Goal: Transaction & Acquisition: Purchase product/service

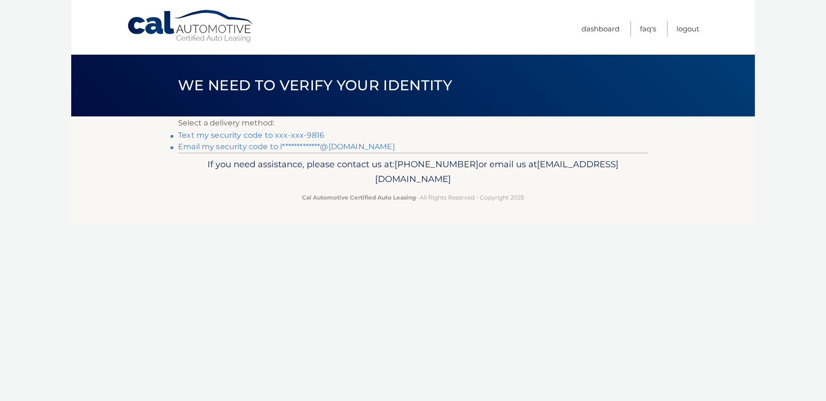
click at [305, 131] on link "Text my security code to xxx-xxx-9816" at bounding box center [251, 135] width 146 height 9
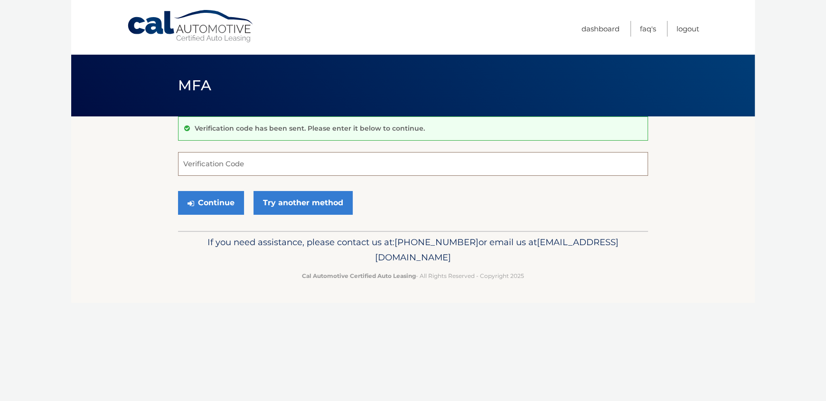
click at [286, 161] on input "Verification Code" at bounding box center [413, 164] width 470 height 24
type input "510872"
click at [222, 205] on button "Continue" at bounding box center [211, 203] width 66 height 24
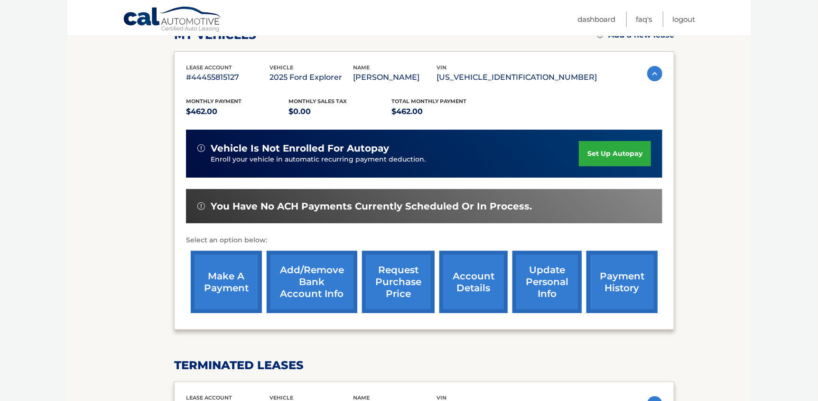
scroll to position [142, 0]
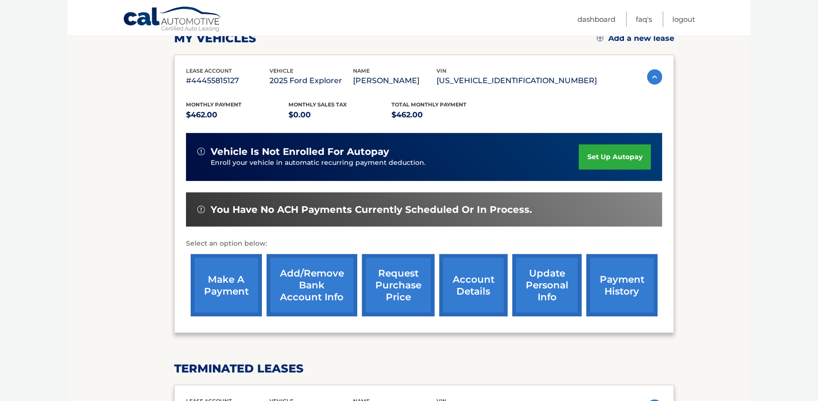
click at [233, 296] on link "make a payment" at bounding box center [226, 285] width 71 height 62
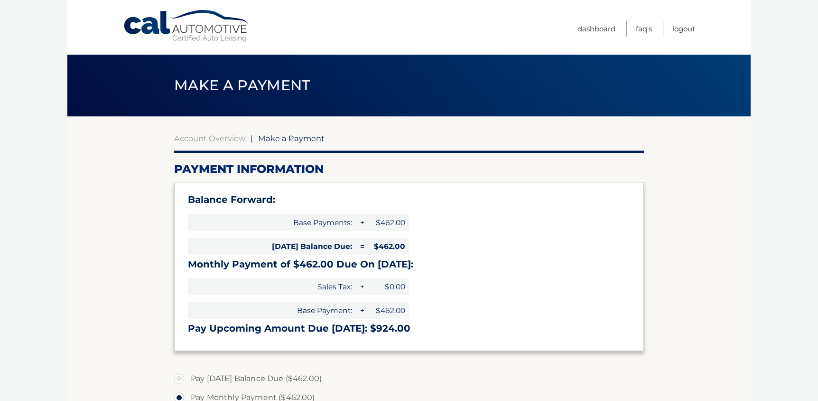
select select "ODE3YjllZGYtM2Y0MS00YjFiLTk4M2EtY2EyMjFkYWRhMWRi"
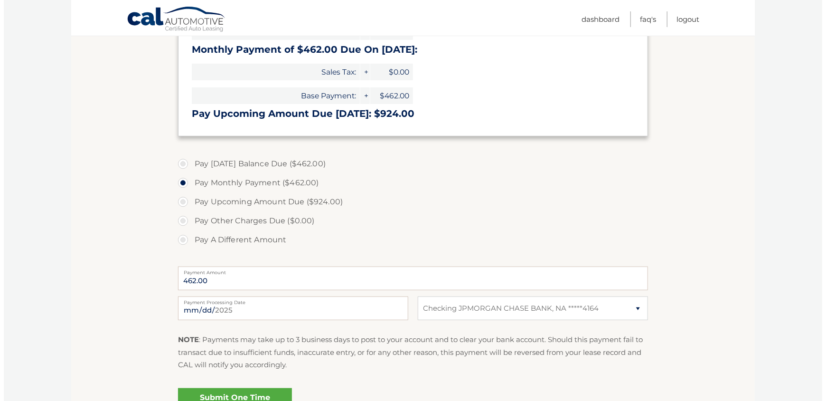
scroll to position [237, 0]
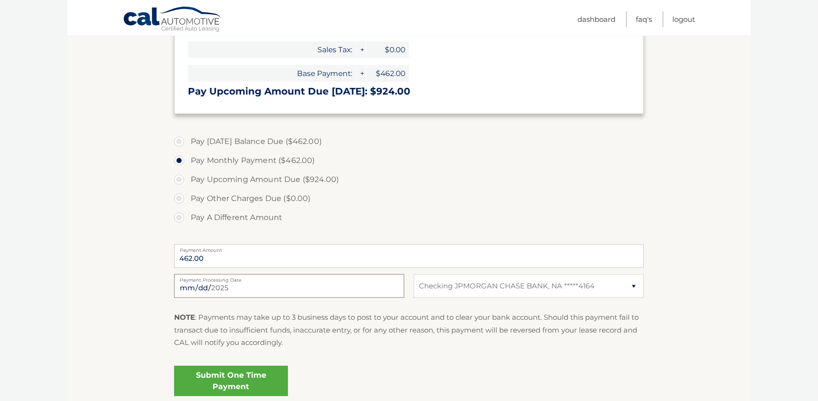
click at [282, 286] on input "[DATE]" at bounding box center [289, 286] width 230 height 24
type input "[DATE]"
click at [268, 387] on link "Submit One Time Payment" at bounding box center [231, 380] width 114 height 30
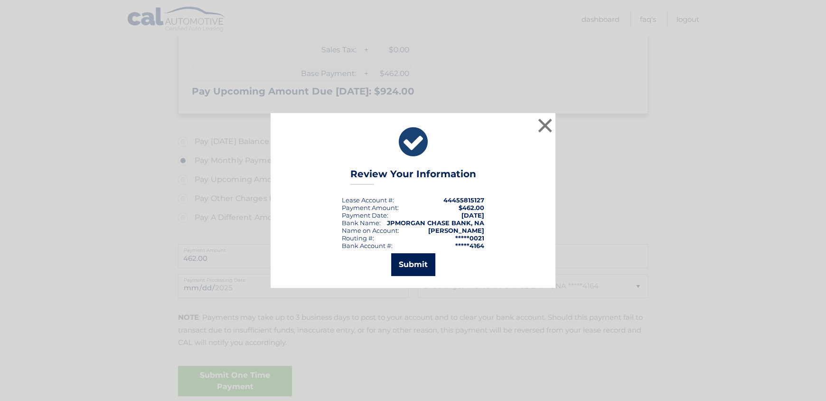
click at [410, 265] on button "Submit" at bounding box center [413, 264] width 44 height 23
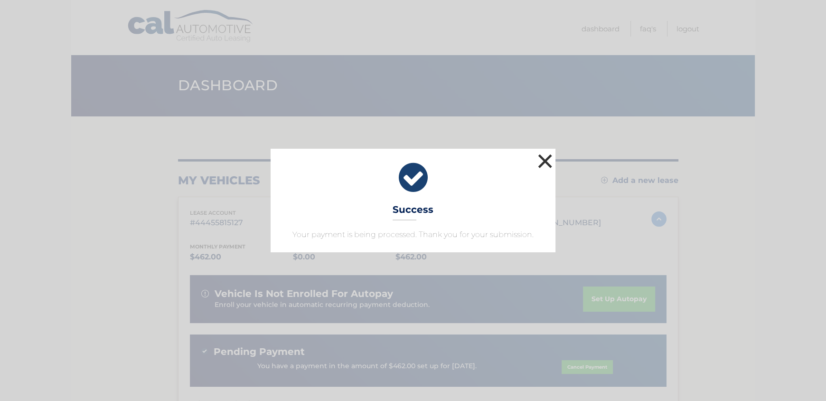
click at [551, 160] on button "×" at bounding box center [544, 160] width 19 height 19
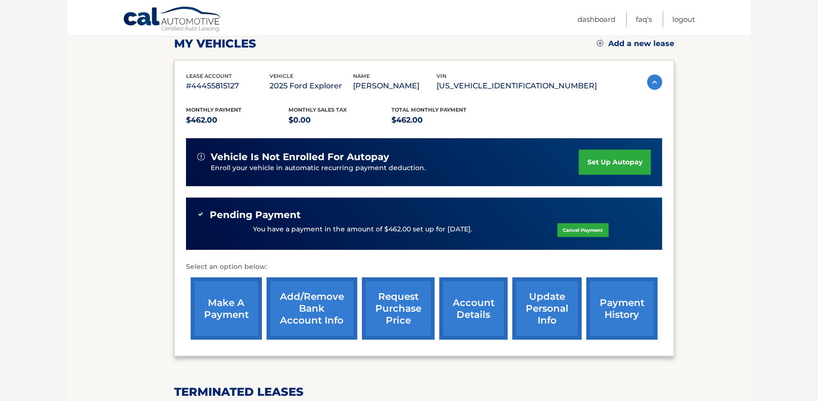
scroll to position [142, 0]
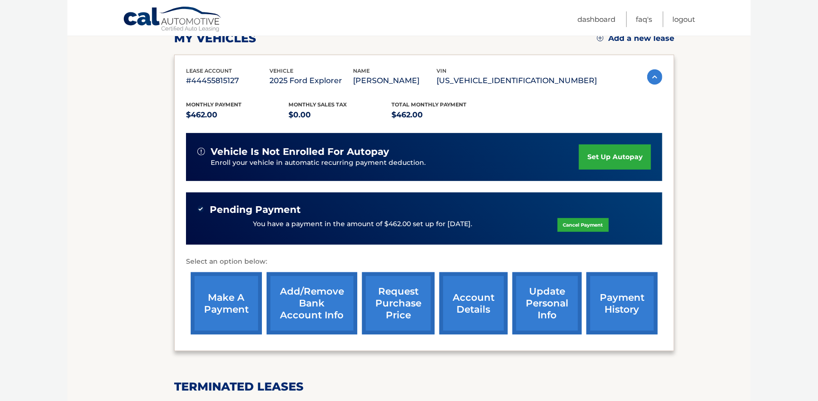
click at [614, 300] on link "payment history" at bounding box center [622, 303] width 71 height 62
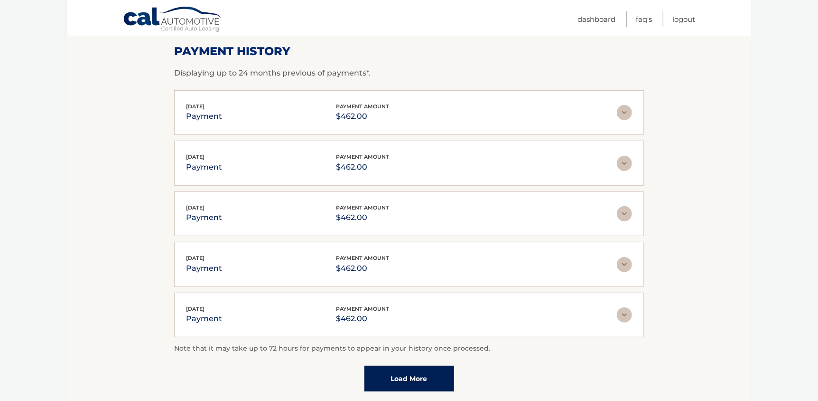
scroll to position [142, 0]
